Goal: Task Accomplishment & Management: Manage account settings

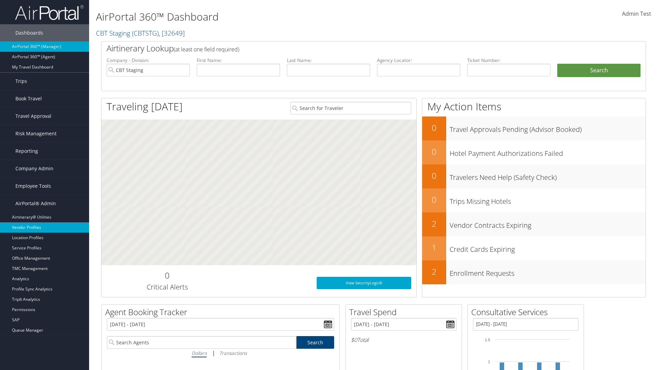
click at [45, 227] on link "Vendor Profiles" at bounding box center [44, 227] width 89 height 10
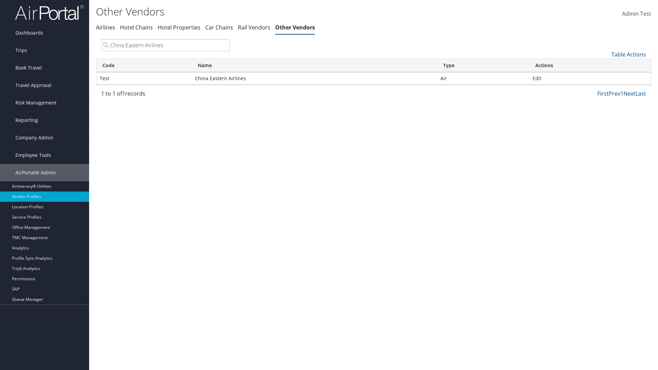
type input "China Eastern Airlines"
click at [537, 78] on link "Edit" at bounding box center [536, 78] width 9 height 7
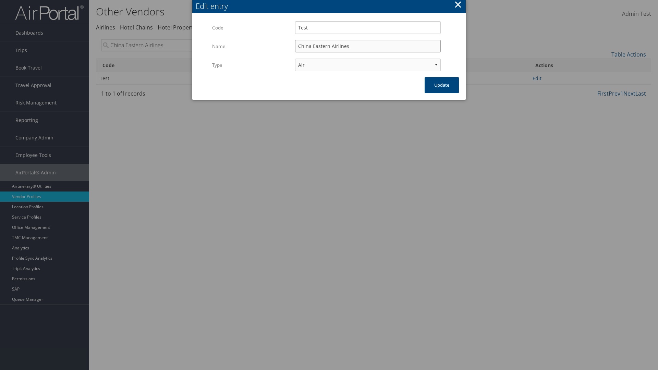
click at [368, 46] on input "China Eastern Airlines" at bounding box center [368, 46] width 146 height 13
type input "China Eastern Airlines"
click at [368, 27] on input "Test" at bounding box center [368, 27] width 146 height 13
type input "Test"
click at [442, 85] on button "Update" at bounding box center [441, 85] width 34 height 16
